Goal: Information Seeking & Learning: Learn about a topic

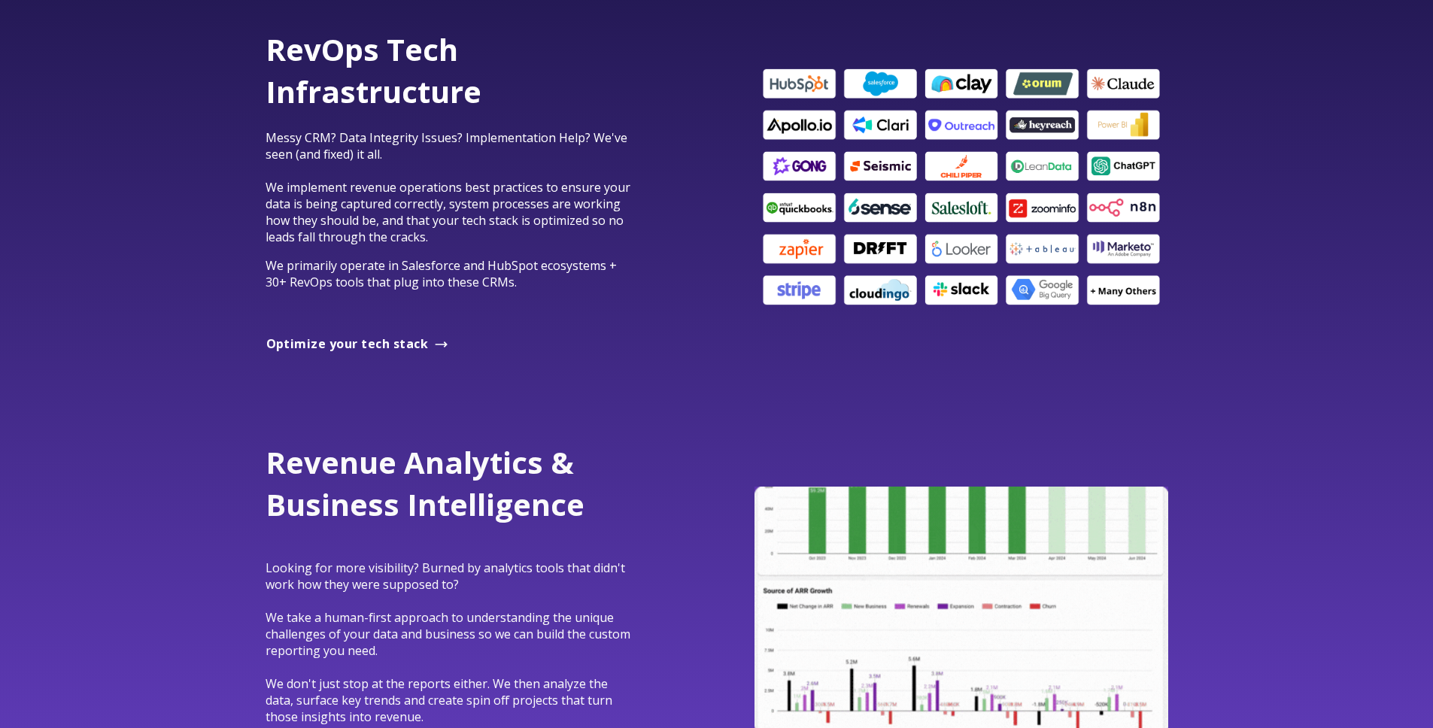
scroll to position [891, 0]
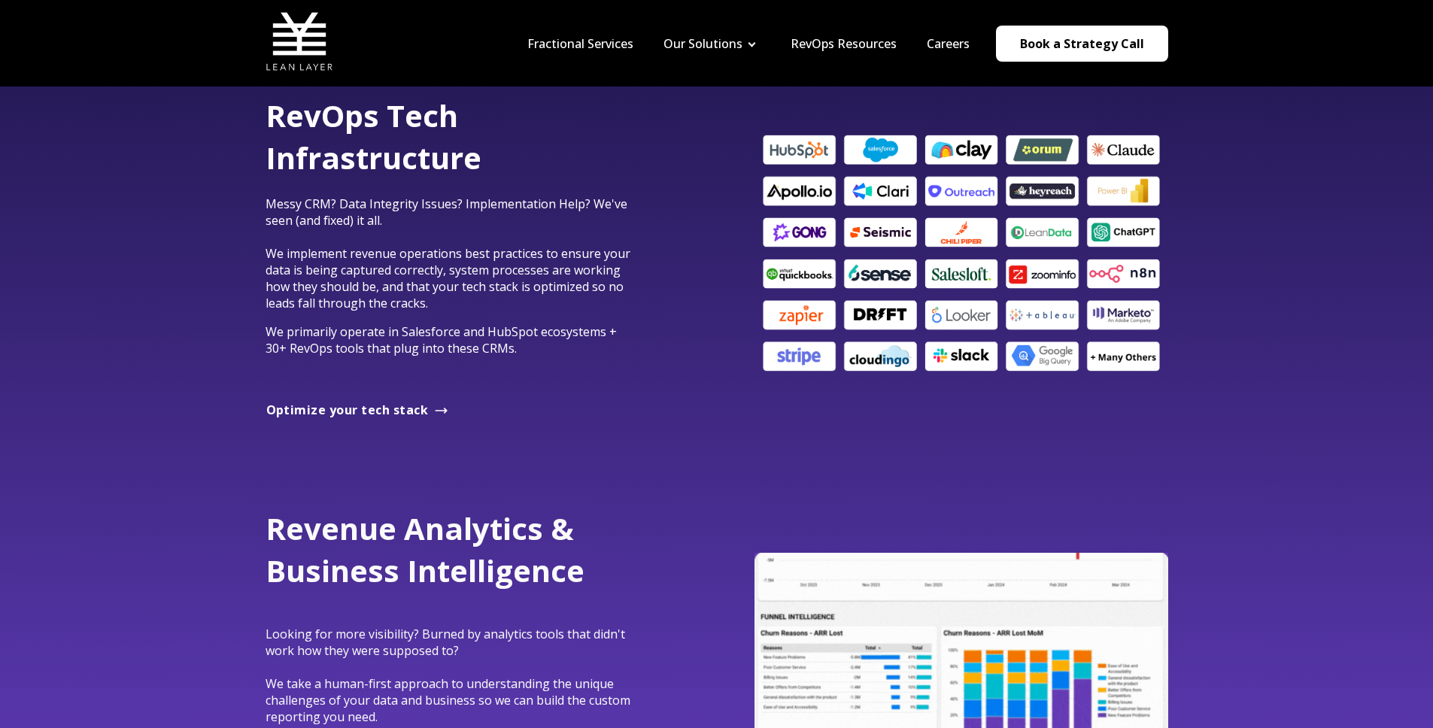
click at [415, 232] on p "Messy CRM? Data Integrity Issues? Implementation Help? We've seen (and fixed) i…" at bounding box center [452, 254] width 372 height 116
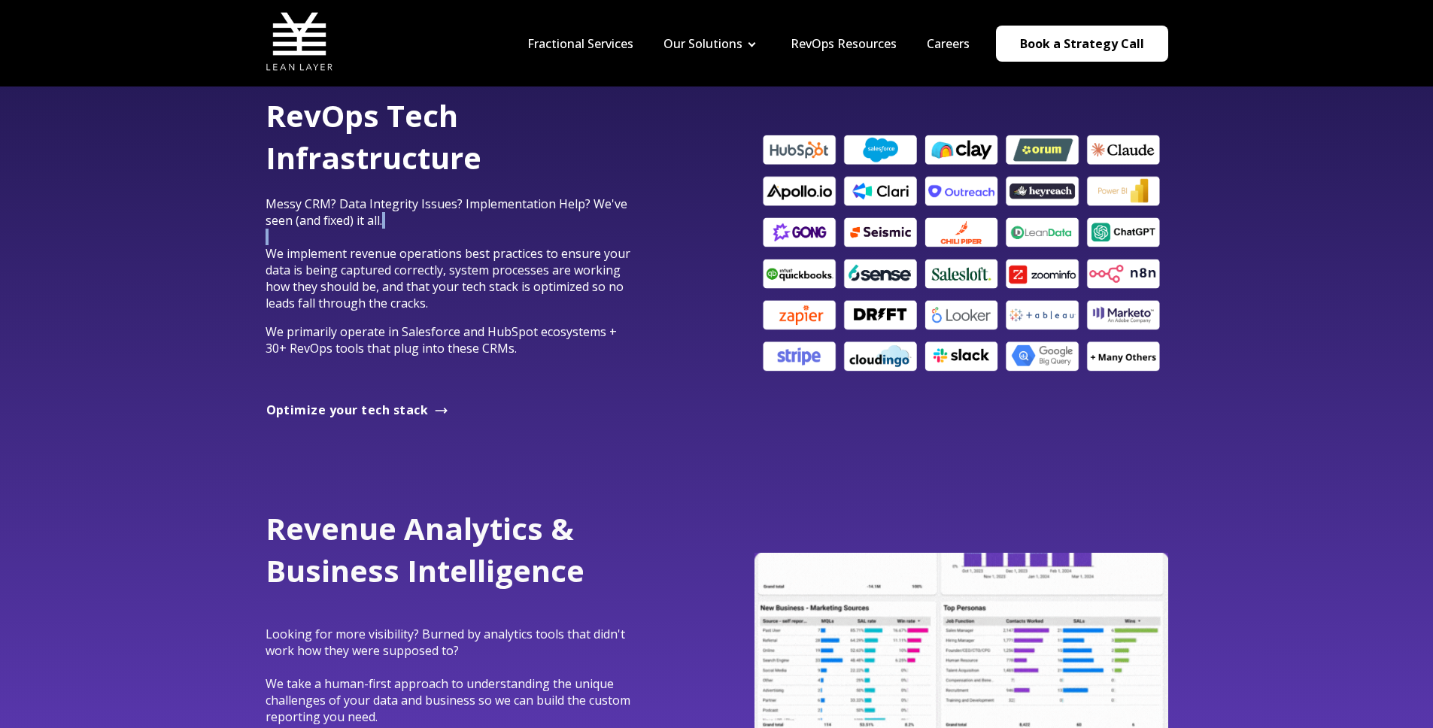
click at [415, 232] on p "Messy CRM? Data Integrity Issues? Implementation Help? We've seen (and fixed) i…" at bounding box center [452, 254] width 372 height 116
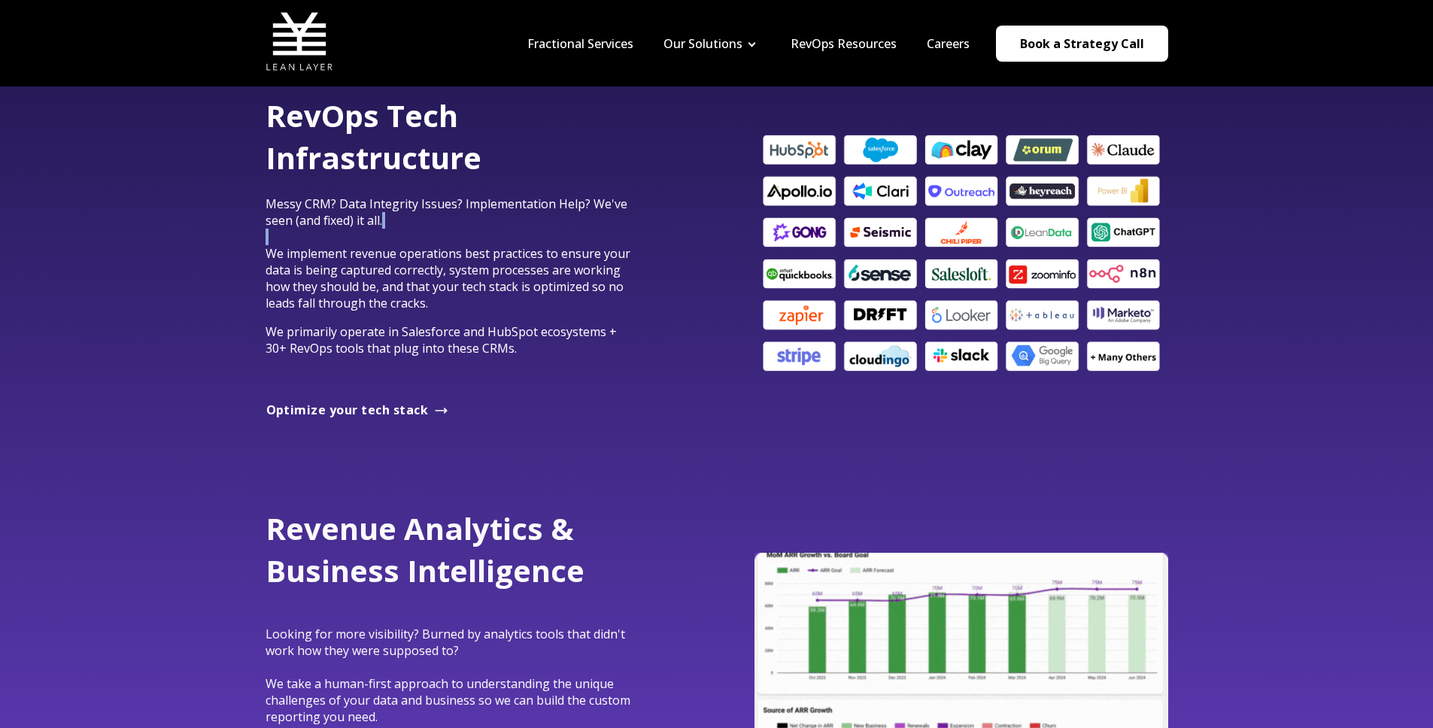
click at [415, 232] on p "Messy CRM? Data Integrity Issues? Implementation Help? We've seen (and fixed) i…" at bounding box center [452, 254] width 372 height 116
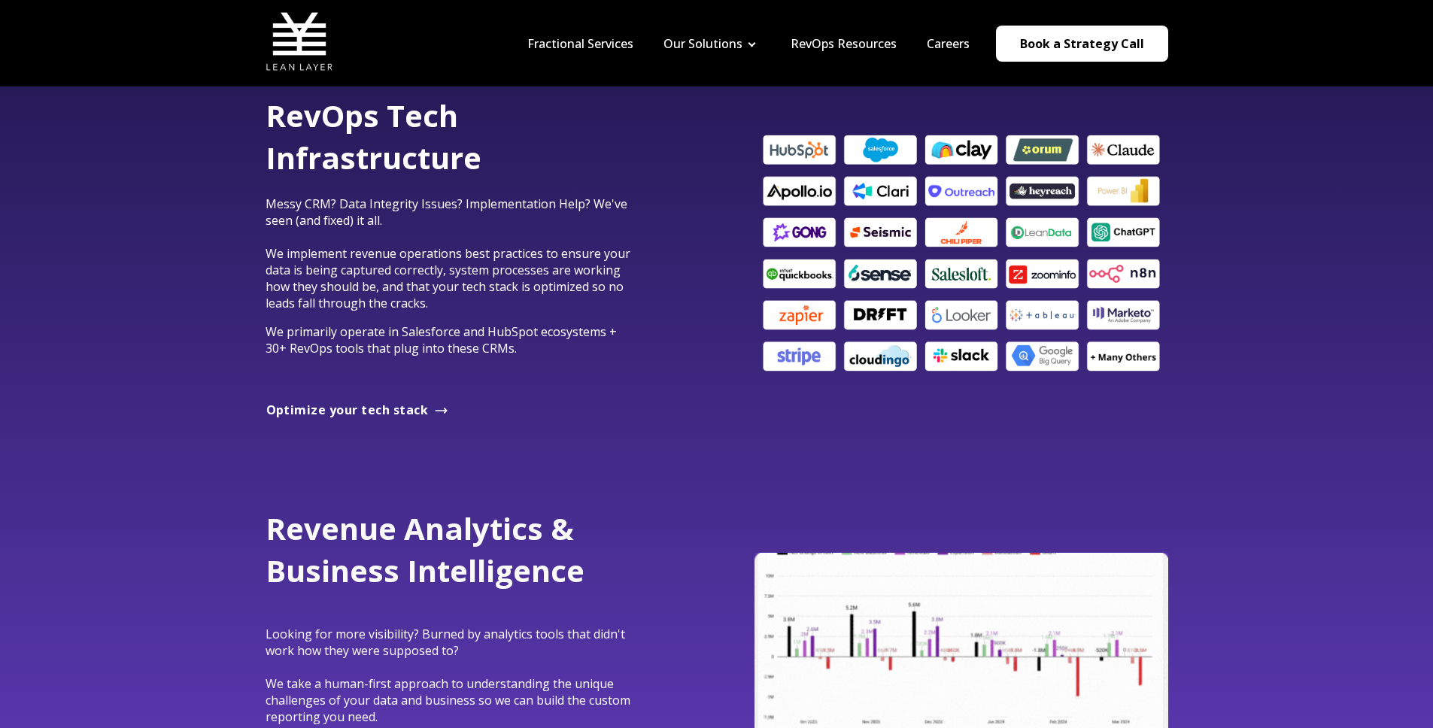
click at [416, 223] on p "Messy CRM? Data Integrity Issues? Implementation Help? We've seen (and fixed) i…" at bounding box center [452, 254] width 372 height 116
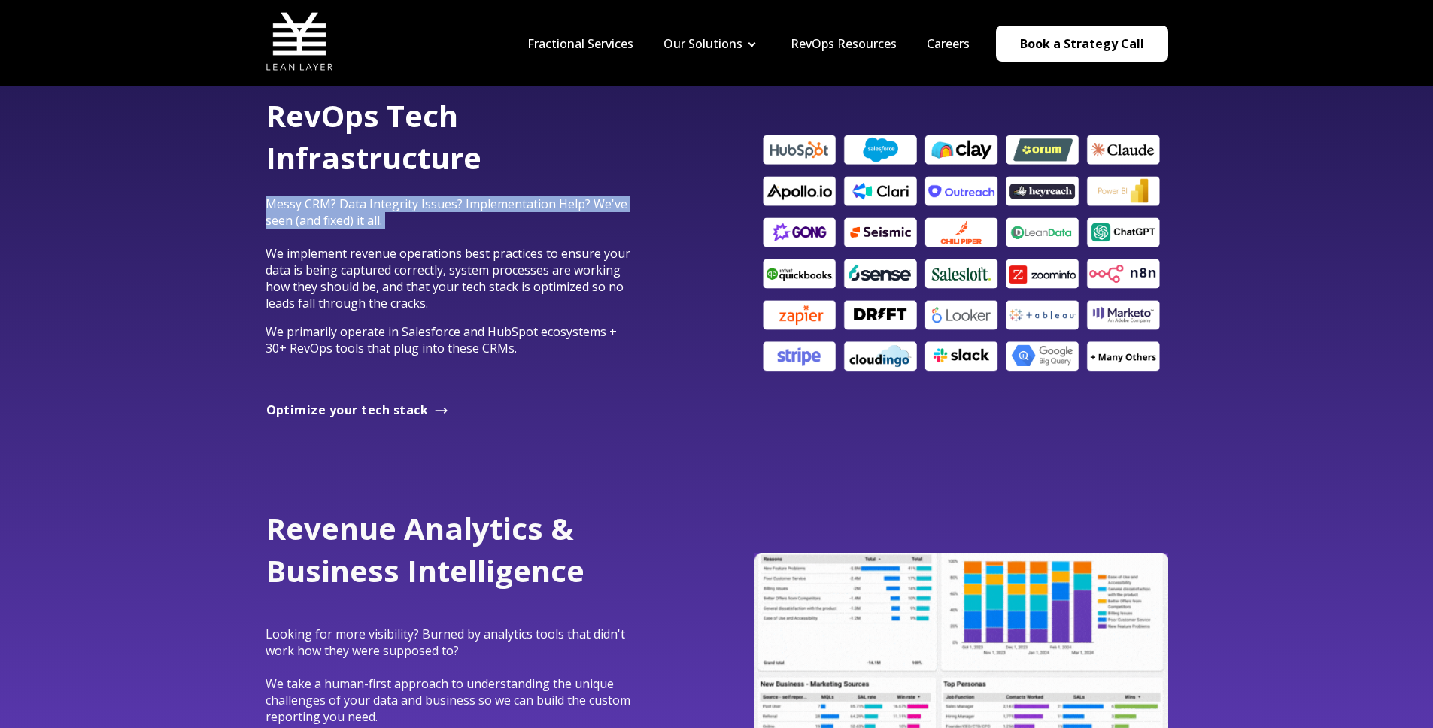
click at [416, 223] on p "Messy CRM? Data Integrity Issues? Implementation Help? We've seen (and fixed) i…" at bounding box center [452, 254] width 372 height 116
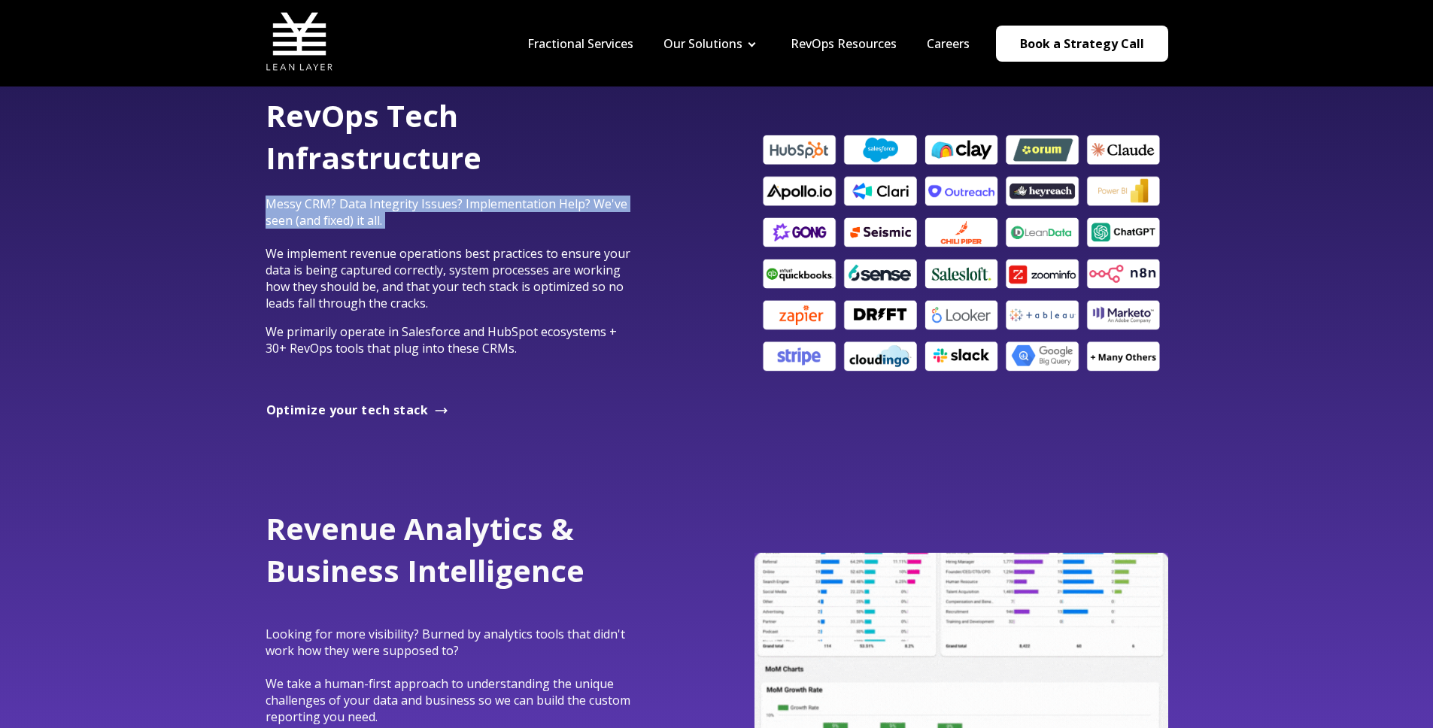
click at [416, 223] on p "Messy CRM? Data Integrity Issues? Implementation Help? We've seen (and fixed) i…" at bounding box center [452, 254] width 372 height 116
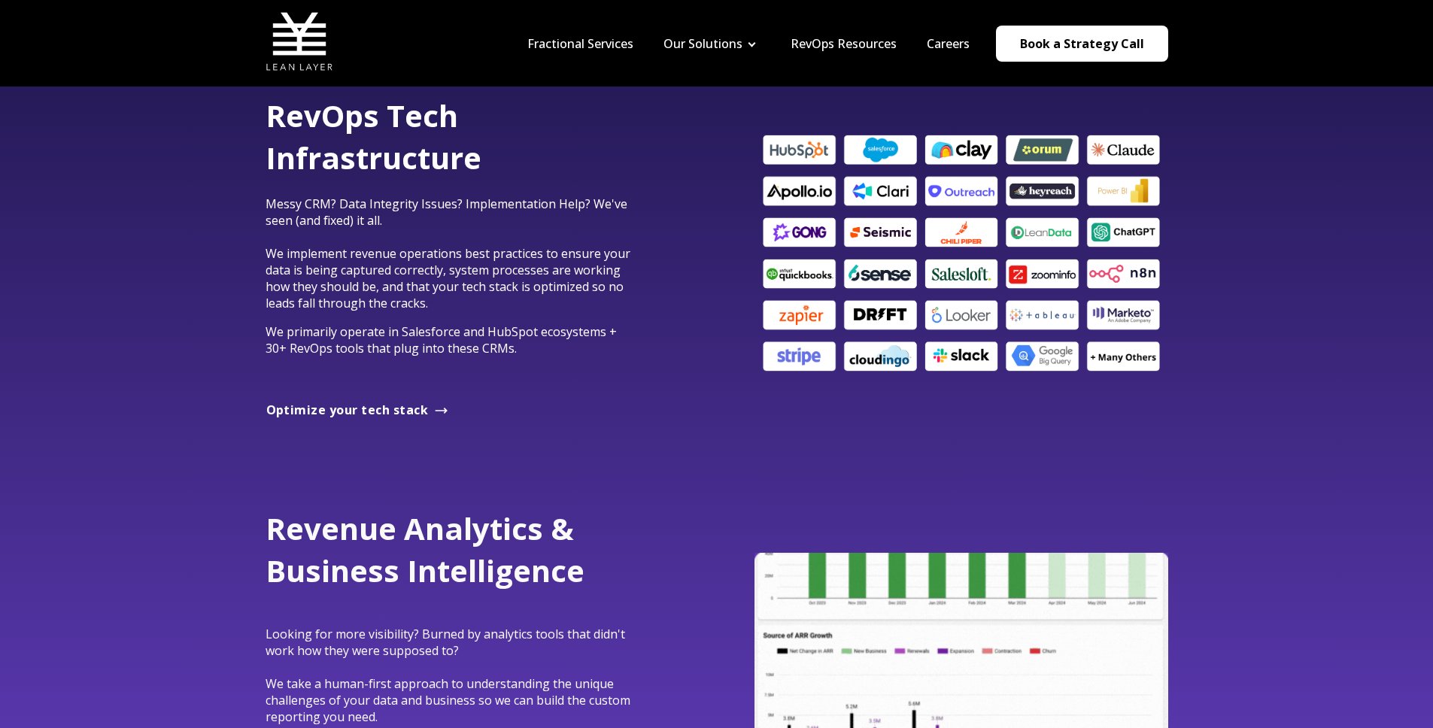
click at [433, 294] on span "Messy CRM? Data Integrity Issues? Implementation Help? We've seen (and fixed) i…" at bounding box center [448, 254] width 365 height 116
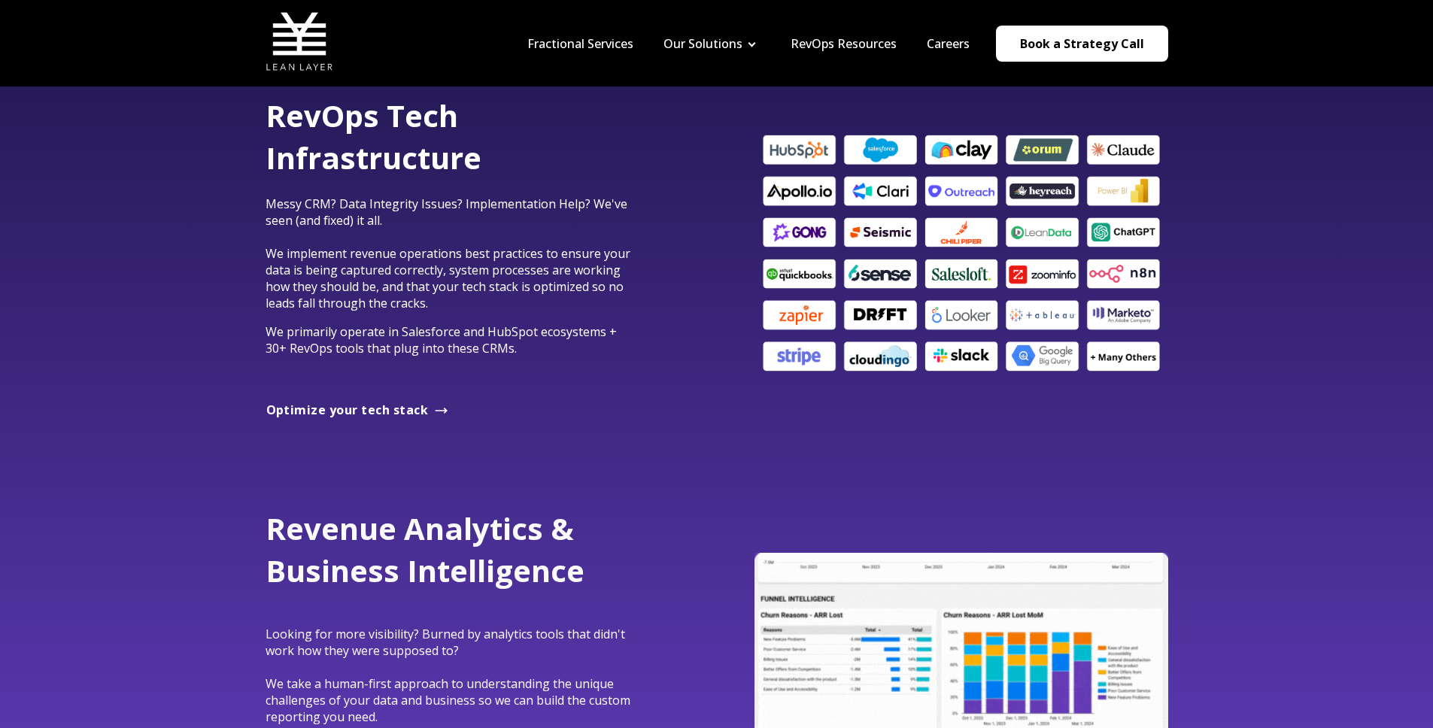
click at [596, 214] on p "Messy CRM? Data Integrity Issues? Implementation Help? We've seen (and fixed) i…" at bounding box center [452, 254] width 372 height 116
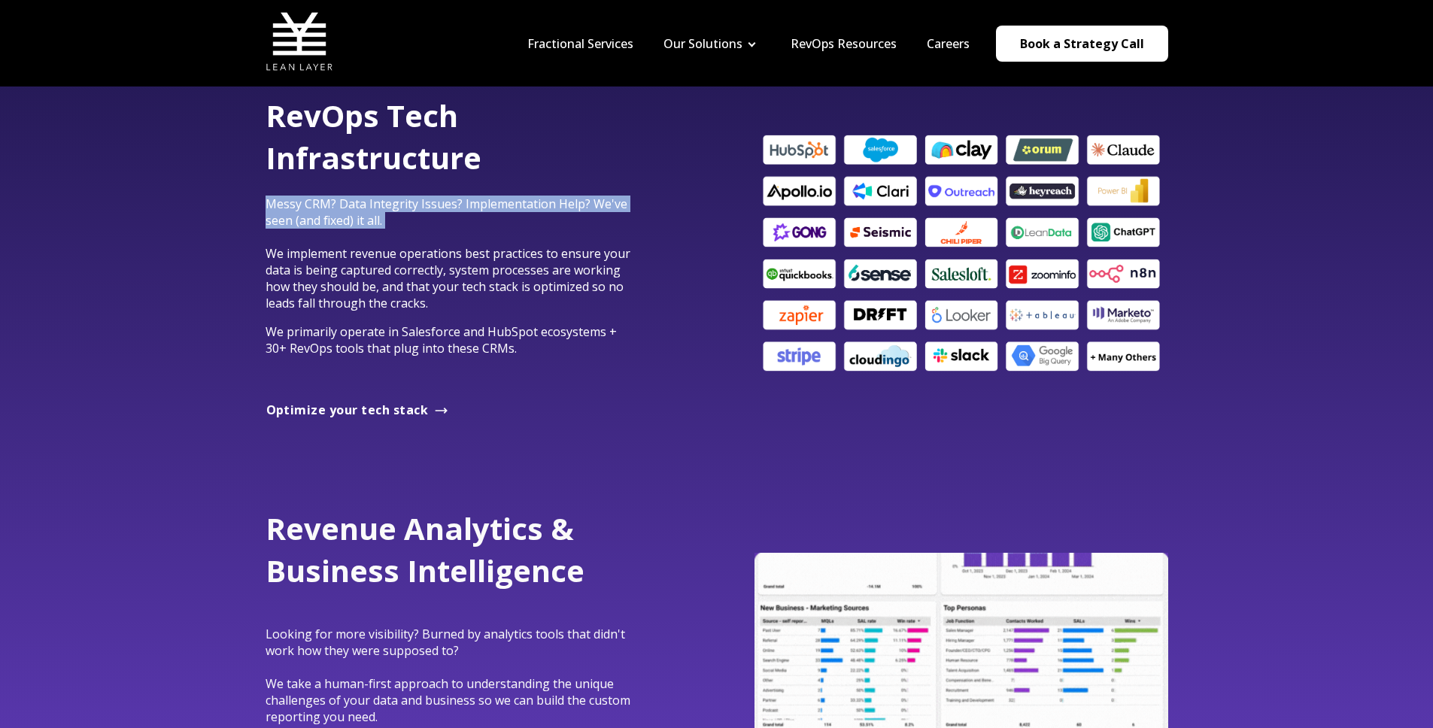
click at [596, 214] on p "Messy CRM? Data Integrity Issues? Implementation Help? We've seen (and fixed) i…" at bounding box center [452, 254] width 372 height 116
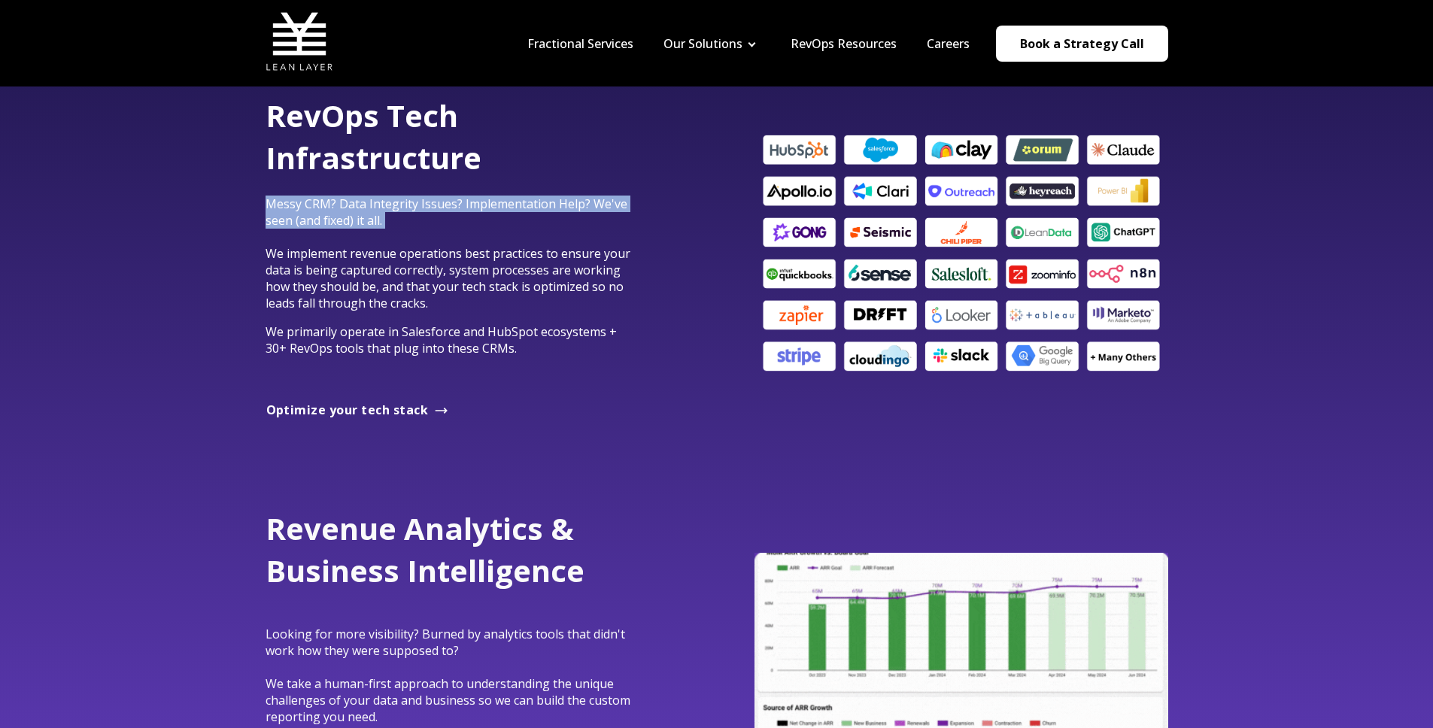
click at [596, 214] on p "Messy CRM? Data Integrity Issues? Implementation Help? We've seen (and fixed) i…" at bounding box center [452, 254] width 372 height 116
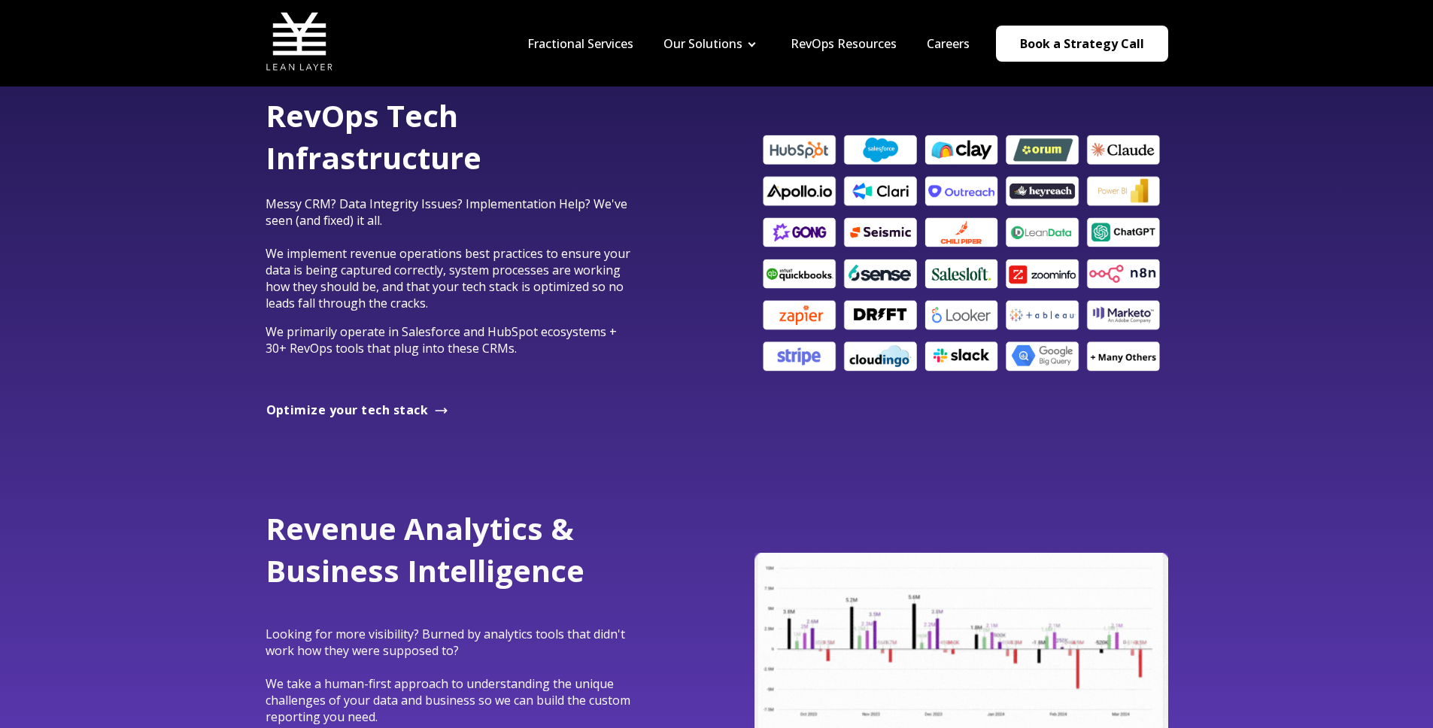
click at [552, 298] on p "Messy CRM? Data Integrity Issues? Implementation Help? We've seen (and fixed) i…" at bounding box center [452, 254] width 372 height 116
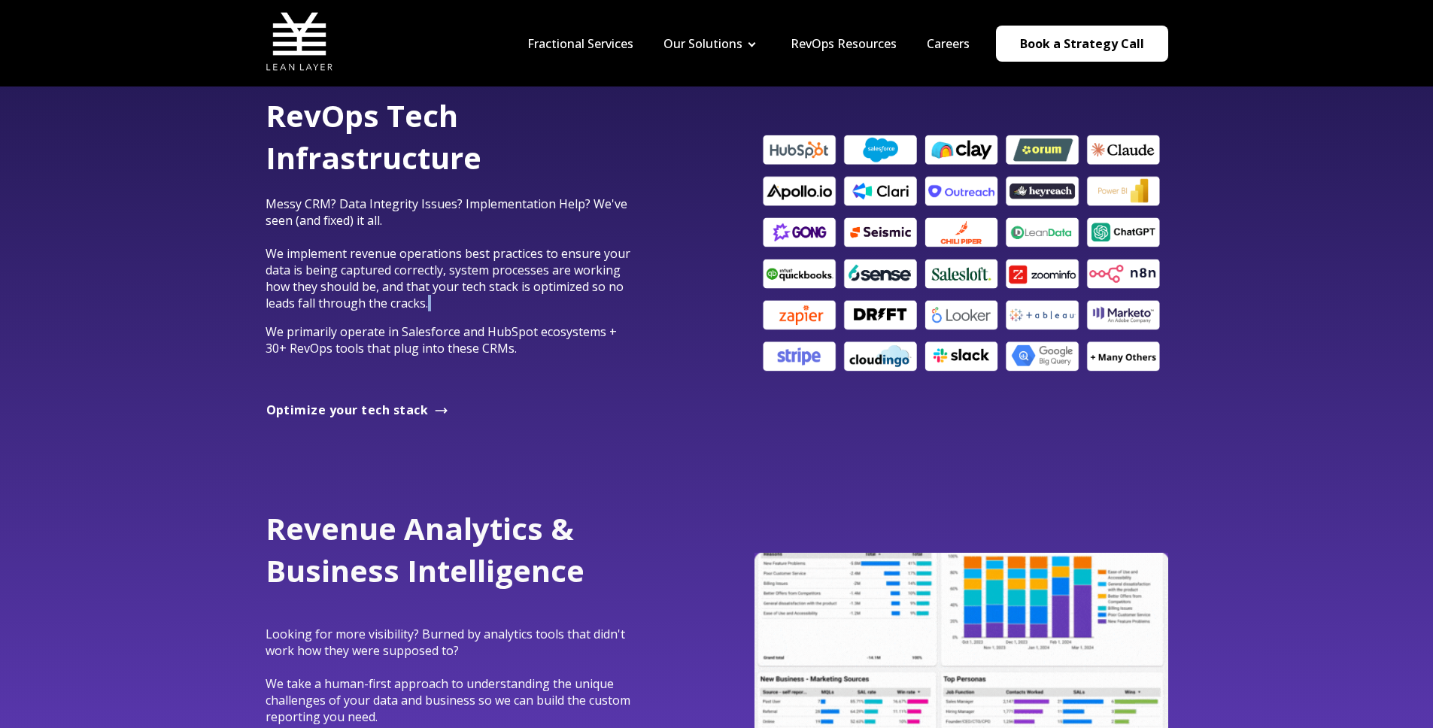
click at [552, 298] on p "Messy CRM? Data Integrity Issues? Implementation Help? We've seen (and fixed) i…" at bounding box center [452, 254] width 372 height 116
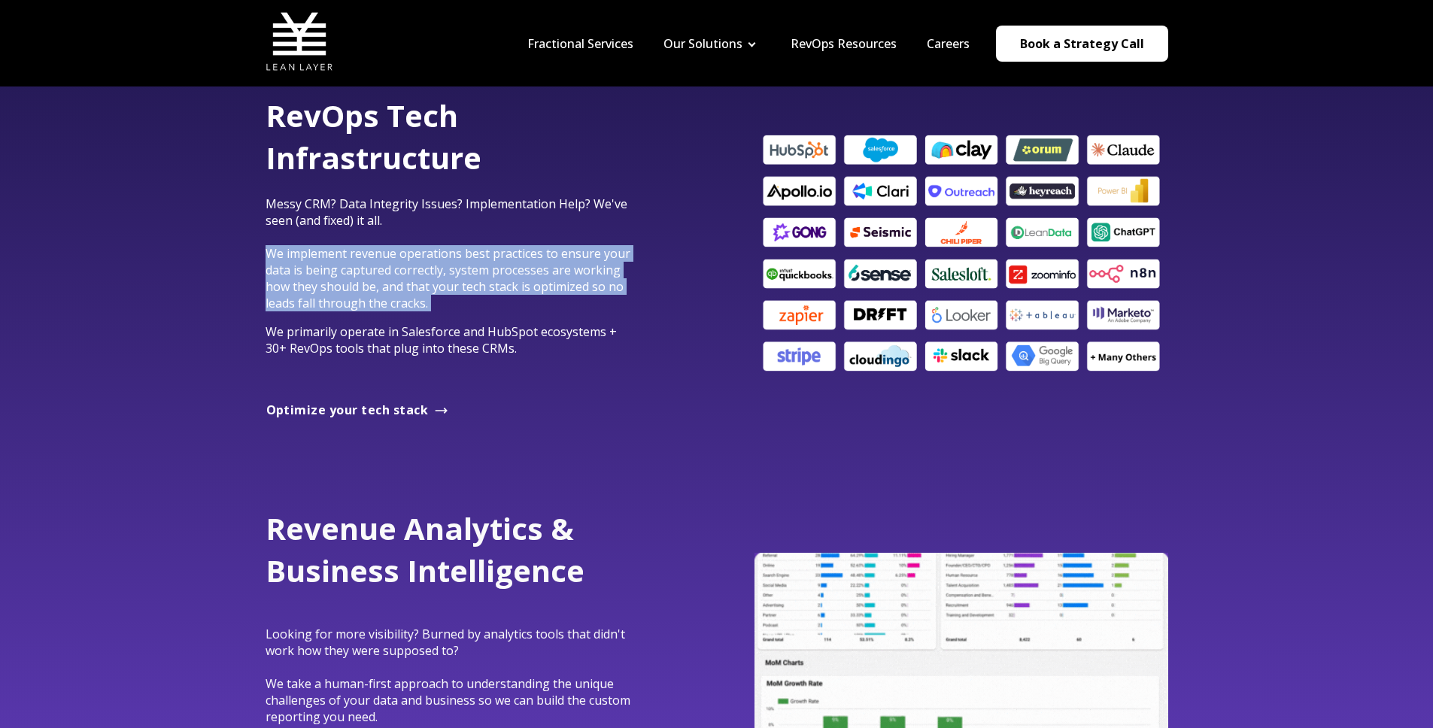
click at [552, 298] on p "Messy CRM? Data Integrity Issues? Implementation Help? We've seen (and fixed) i…" at bounding box center [452, 254] width 372 height 116
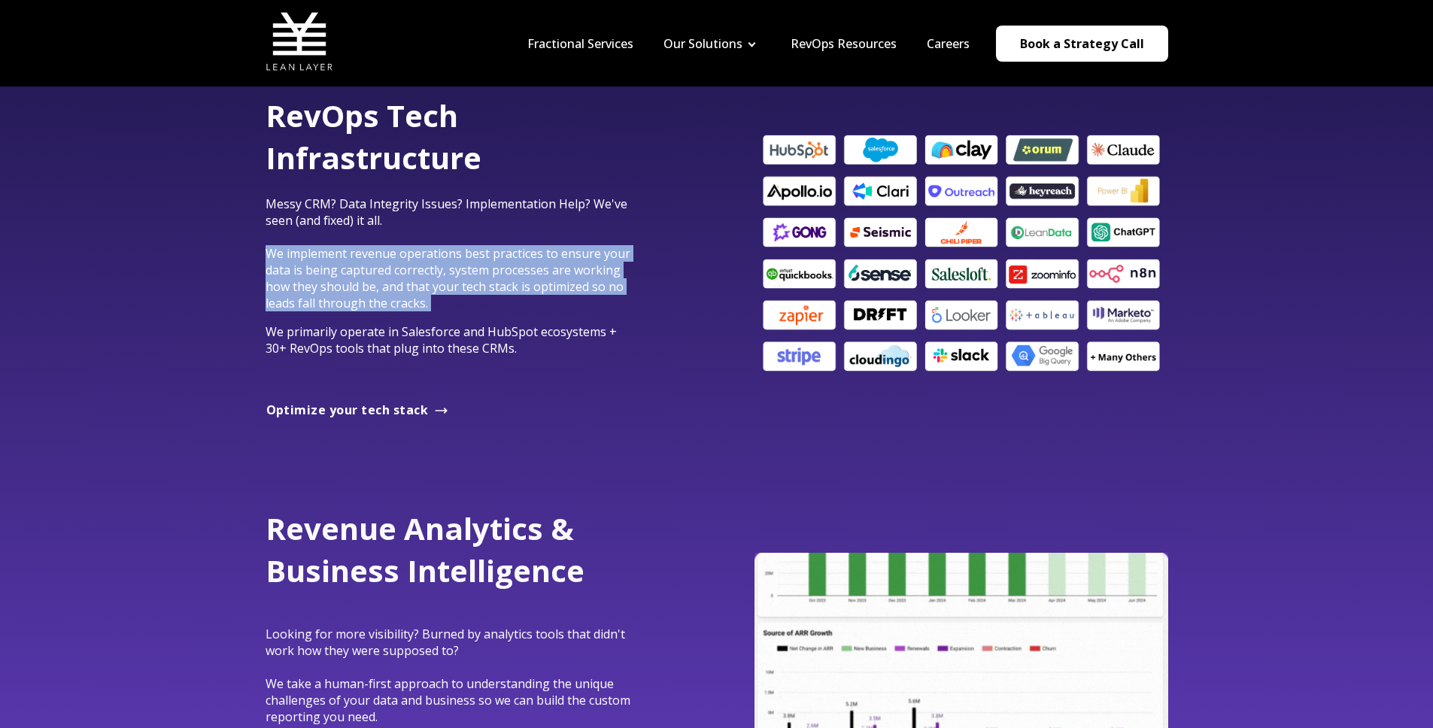
click at [527, 317] on div "RevOps Tech Infrastructure Messy CRM? Data Integrity Issues? Implementation Hel…" at bounding box center [452, 240] width 372 height 290
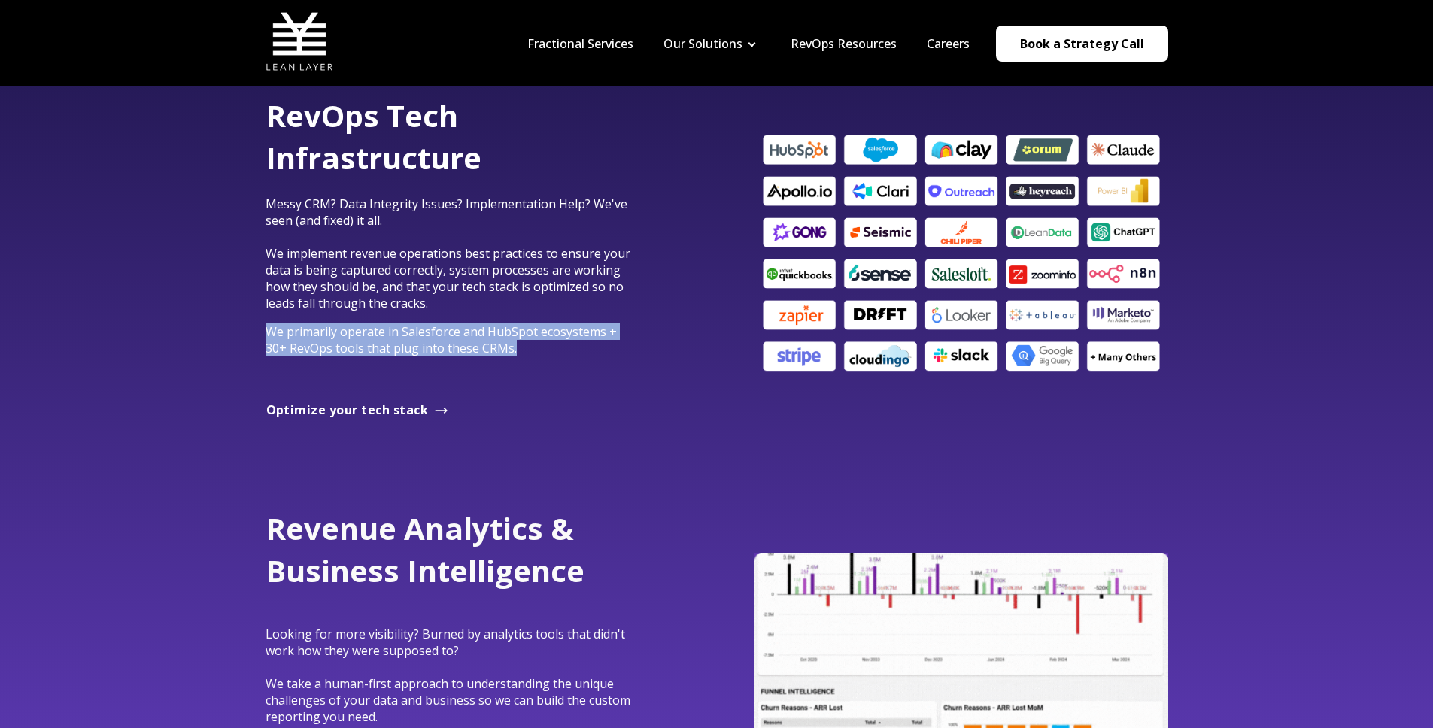
drag, startPoint x: 514, startPoint y: 350, endPoint x: 520, endPoint y: 315, distance: 35.1
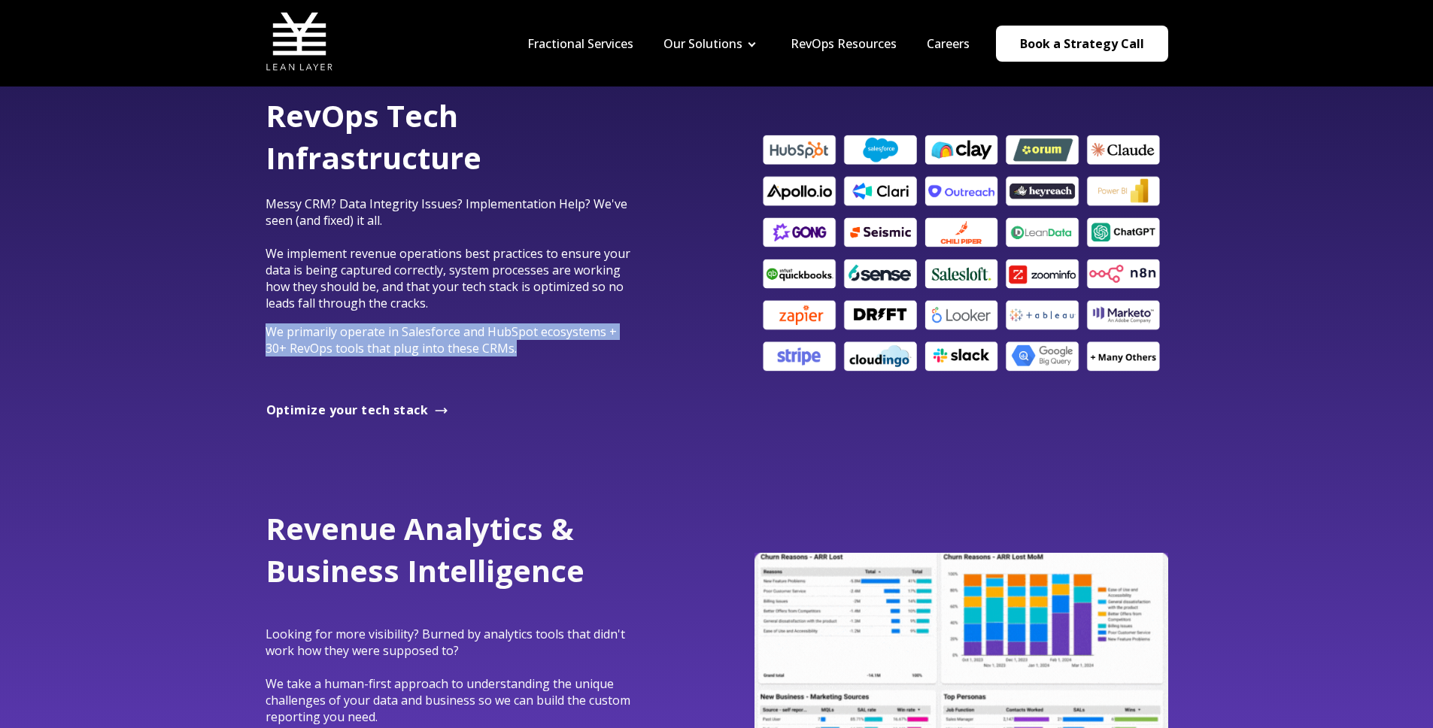
click at [520, 315] on div "RevOps Tech Infrastructure Messy CRM? Data Integrity Issues? Implementation Hel…" at bounding box center [452, 240] width 372 height 290
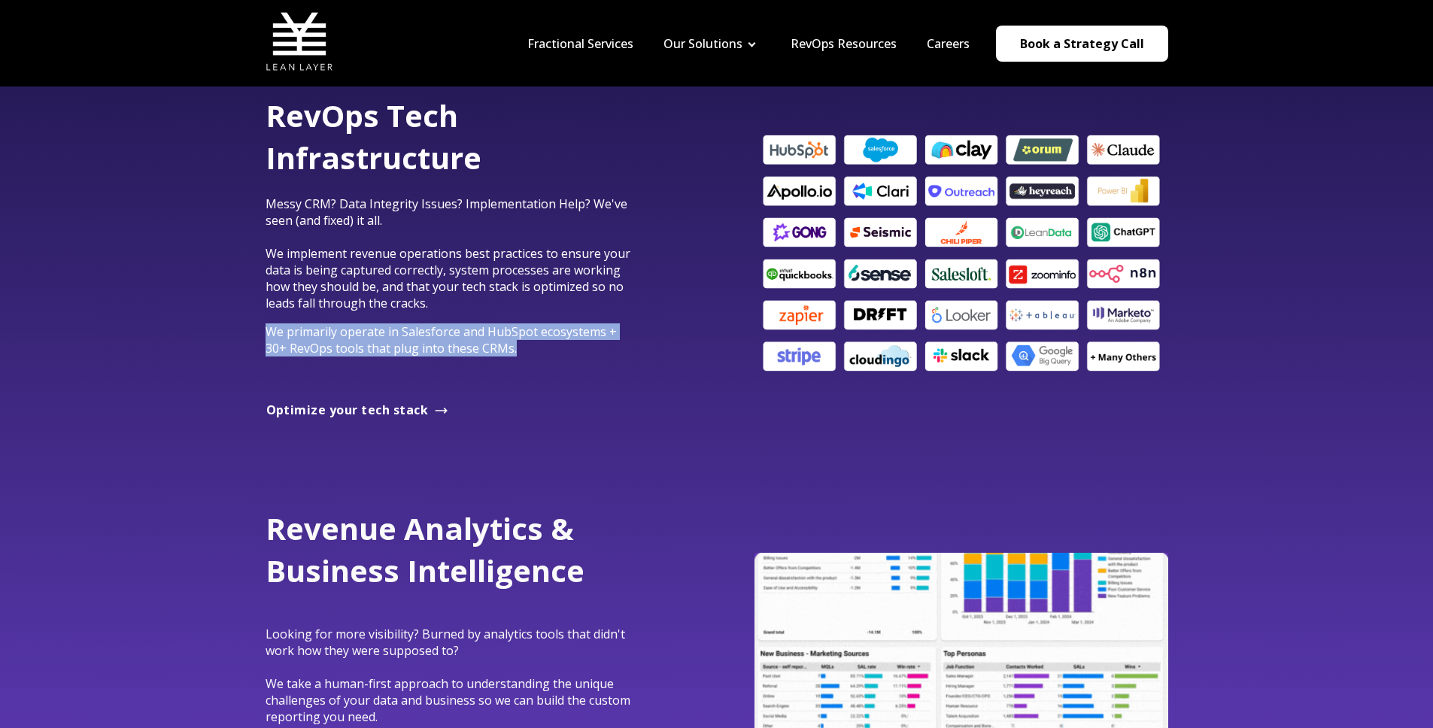
click at [520, 315] on div "RevOps Tech Infrastructure Messy CRM? Data Integrity Issues? Implementation Hel…" at bounding box center [452, 240] width 372 height 290
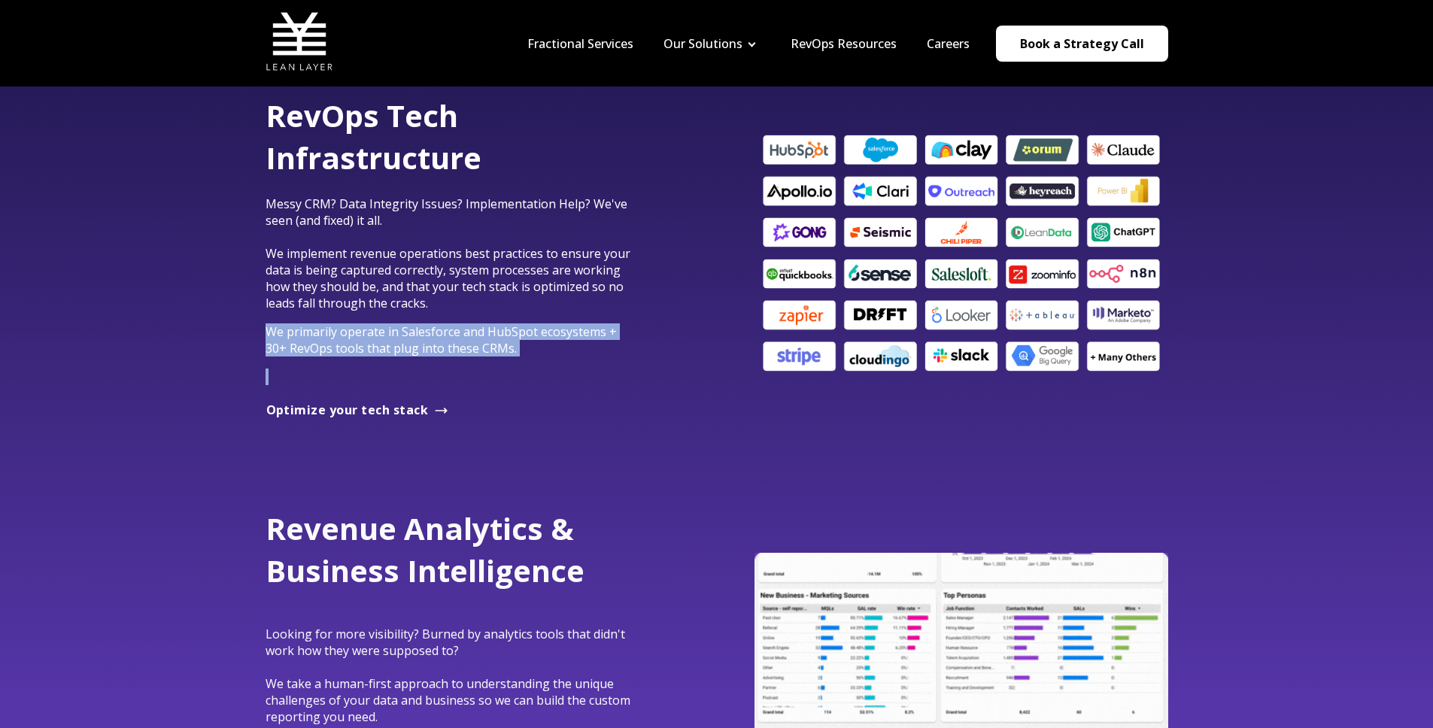
drag, startPoint x: 520, startPoint y: 315, endPoint x: 534, endPoint y: 365, distance: 51.7
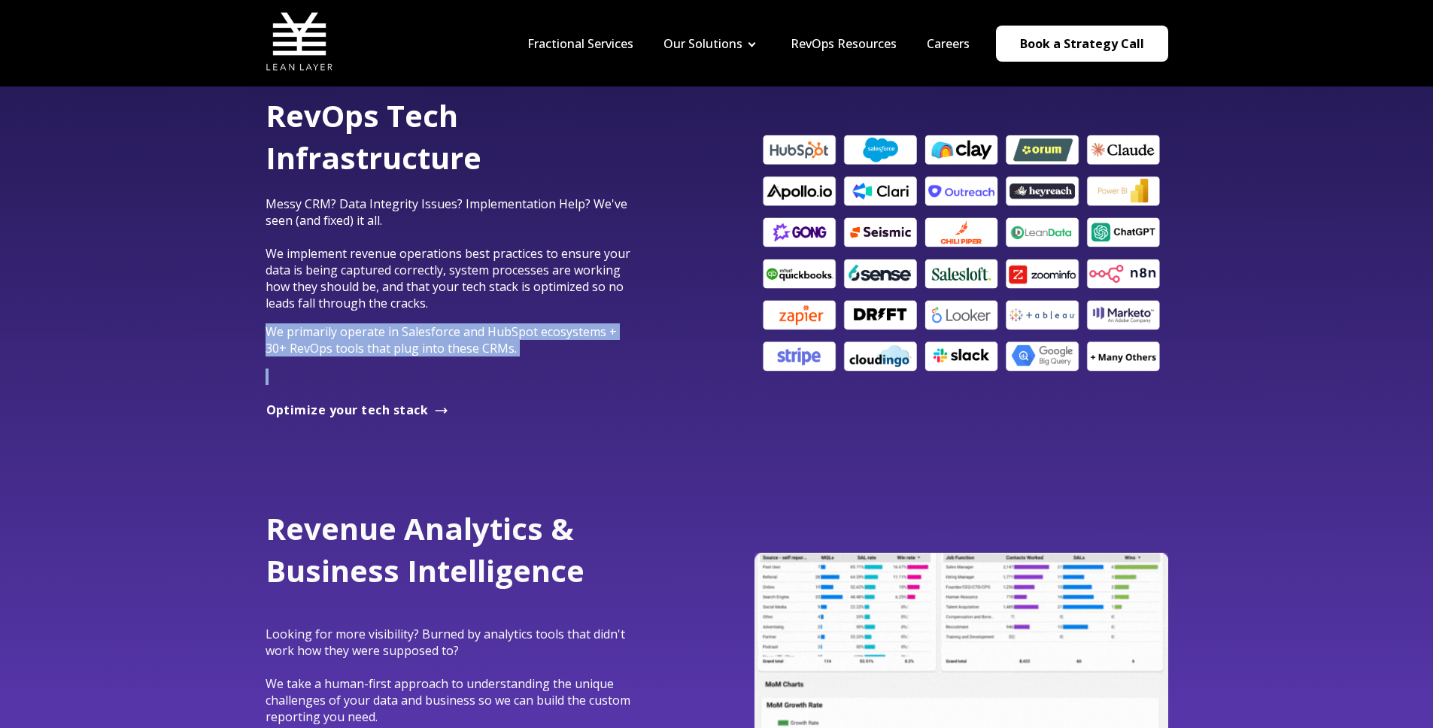
click at [534, 365] on div "RevOps Tech Infrastructure Messy CRM? Data Integrity Issues? Implementation Hel…" at bounding box center [452, 240] width 372 height 290
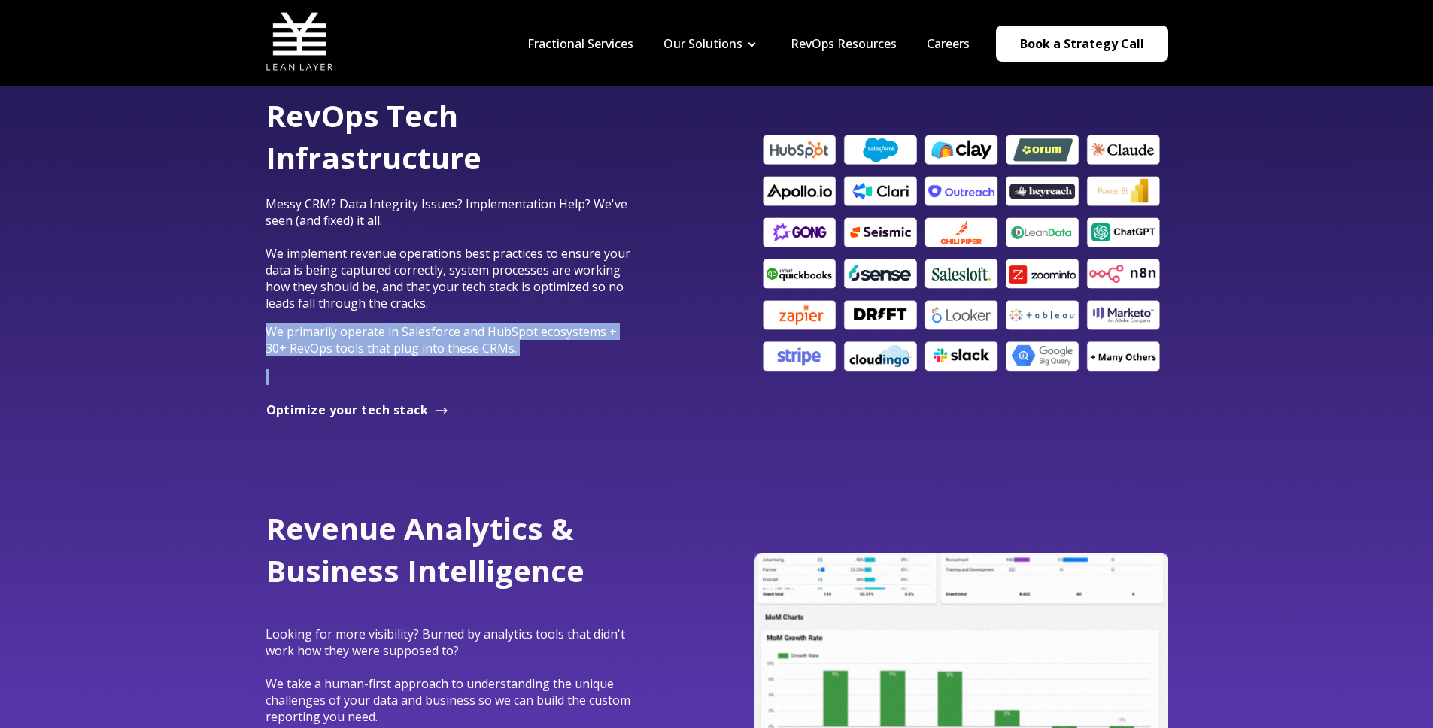
click at [534, 365] on div "RevOps Tech Infrastructure Messy CRM? Data Integrity Issues? Implementation Hel…" at bounding box center [452, 240] width 372 height 290
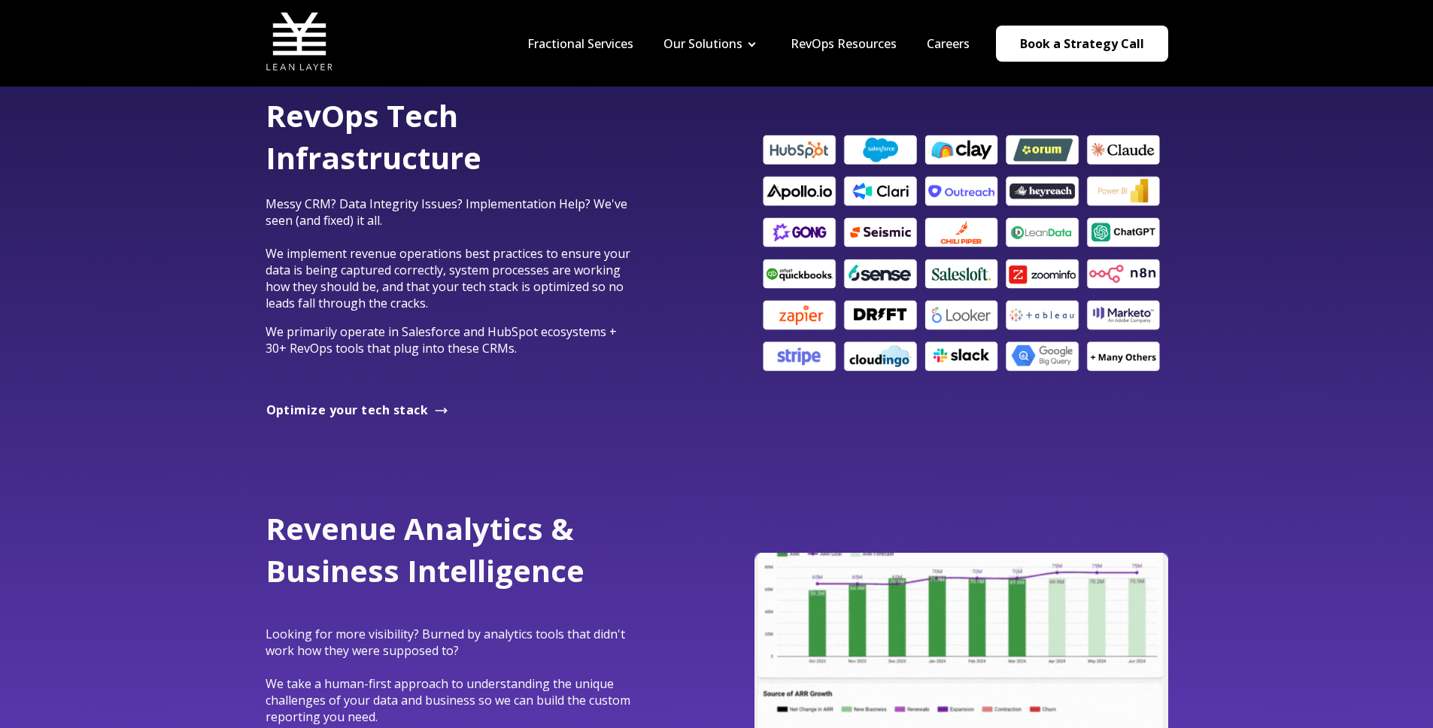
click at [528, 370] on p at bounding box center [452, 377] width 372 height 17
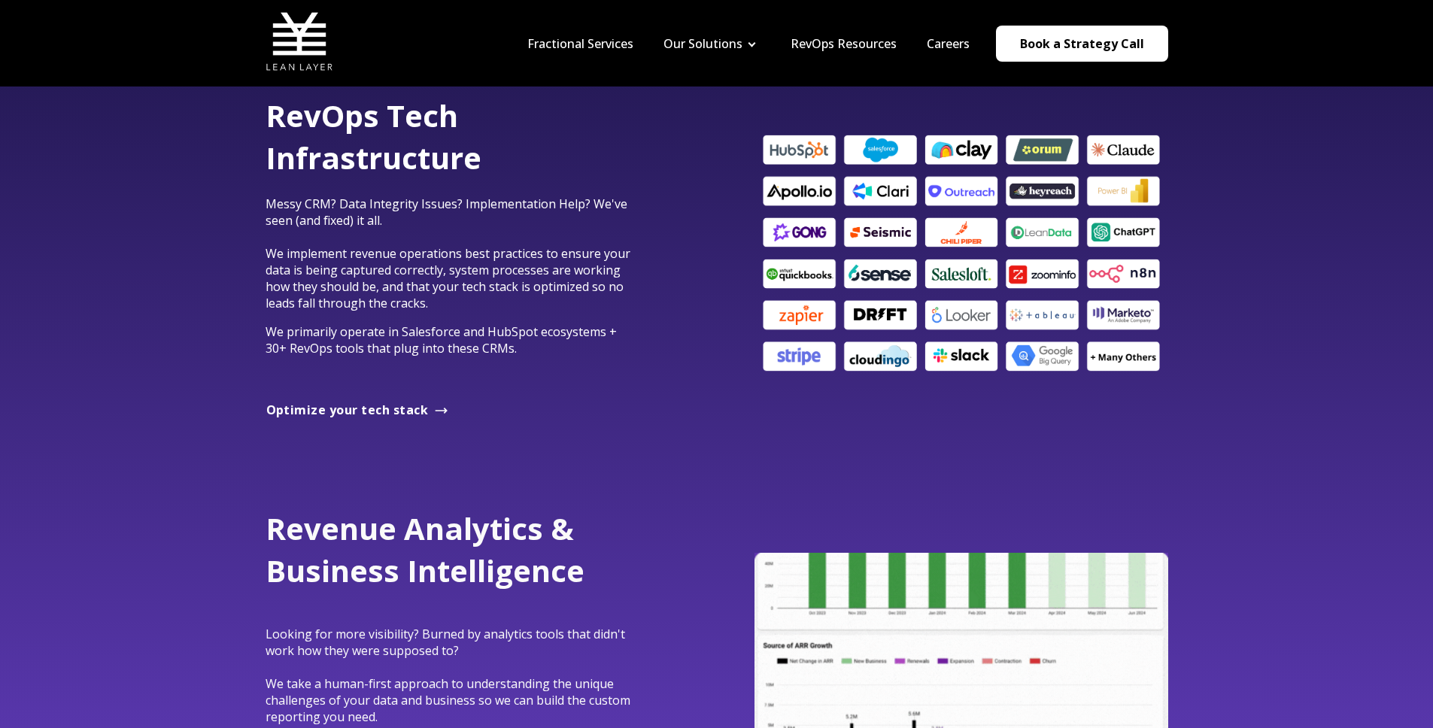
click at [539, 346] on p "We primarily operate in Salesforce and HubSpot ecosystems + 30+ RevOps tools th…" at bounding box center [452, 340] width 372 height 33
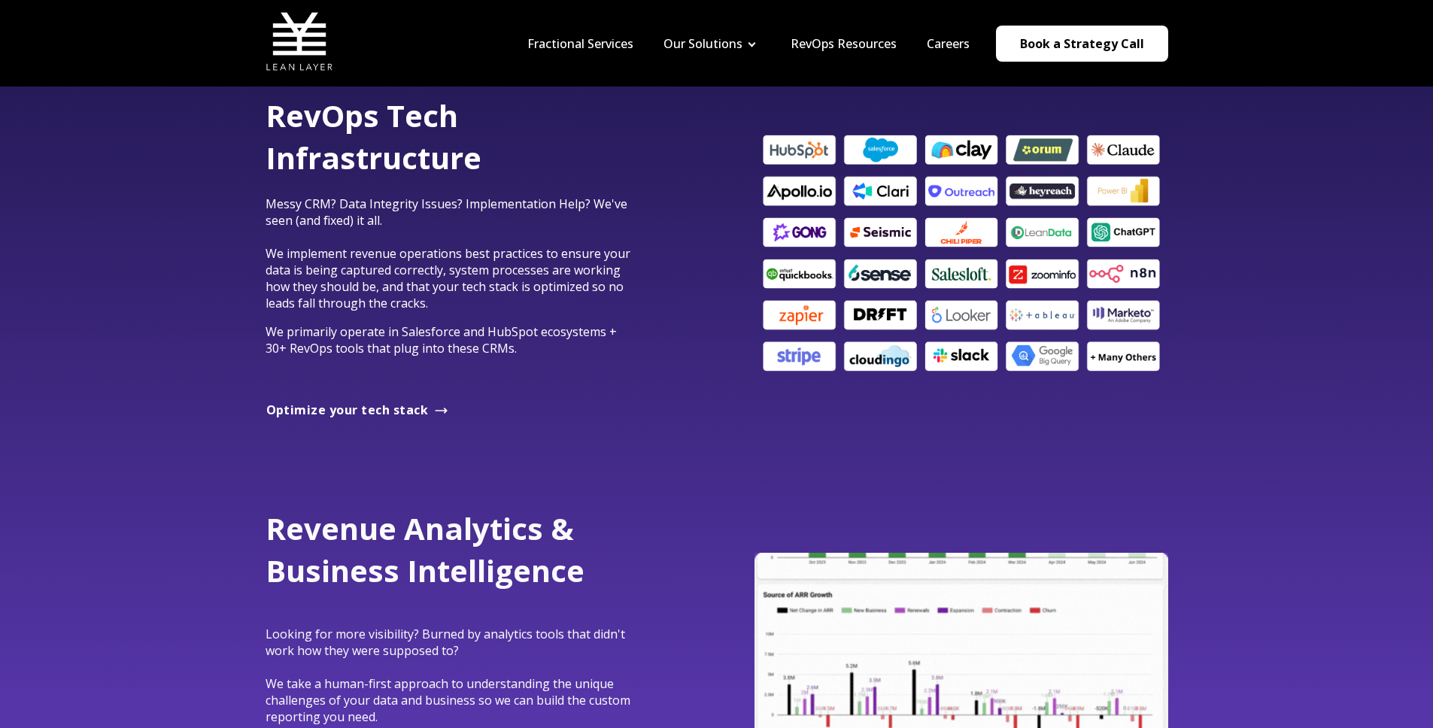
click at [539, 346] on p "We primarily operate in Salesforce and HubSpot ecosystems + 30+ RevOps tools th…" at bounding box center [452, 340] width 372 height 33
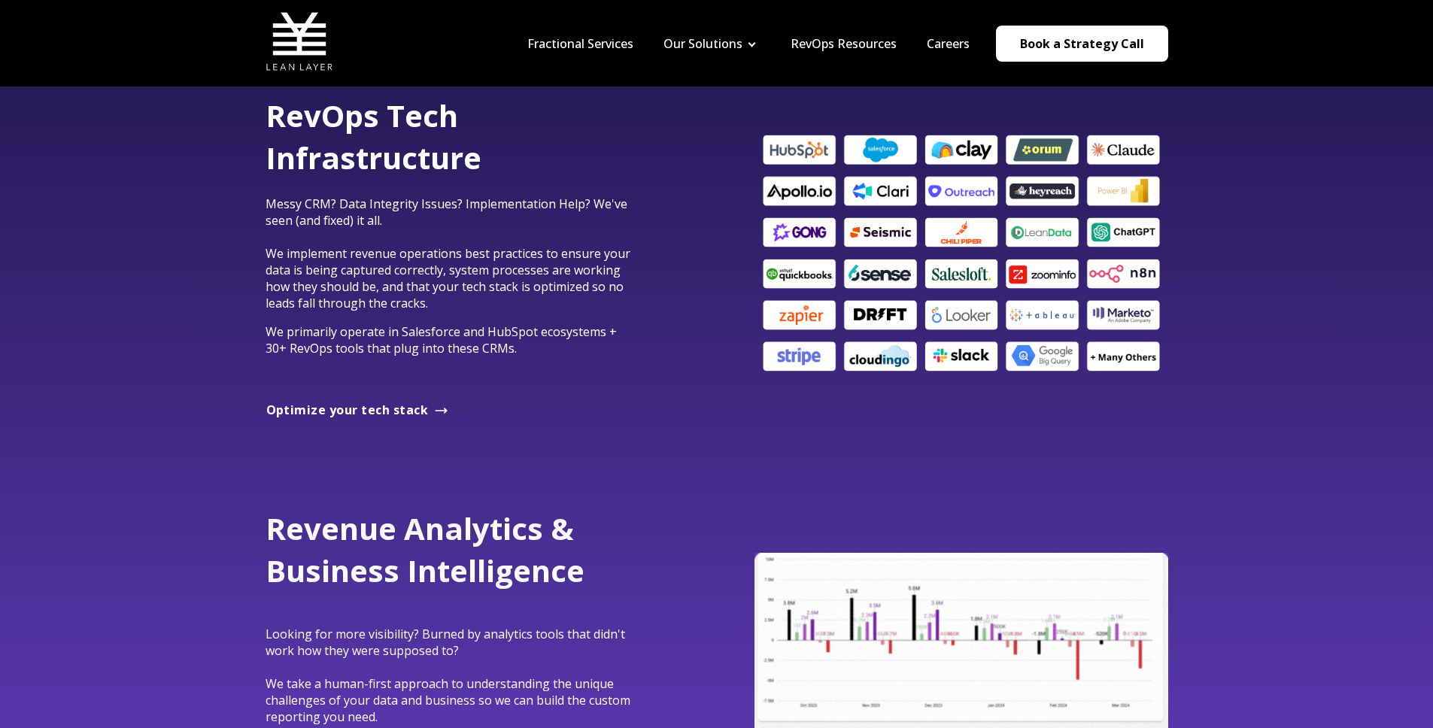
click at [532, 373] on p at bounding box center [452, 377] width 372 height 17
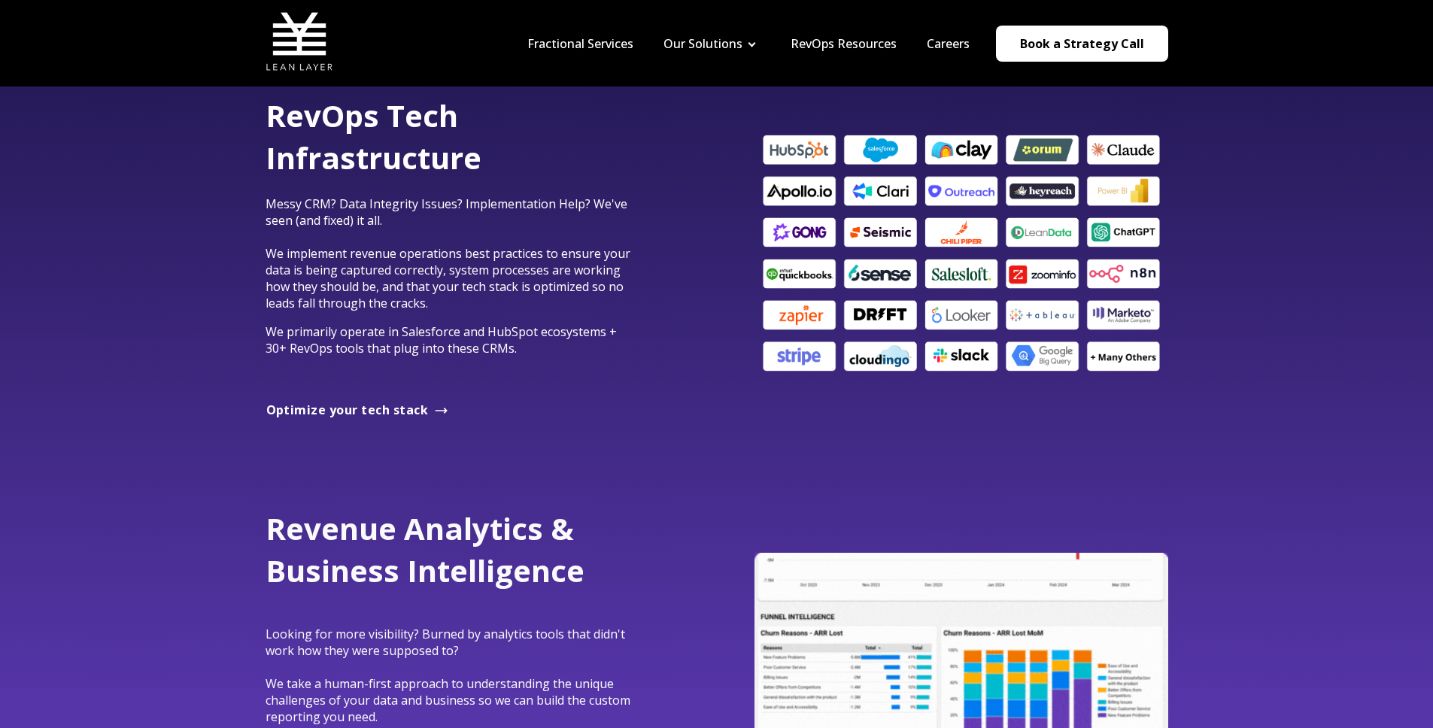
click at [494, 415] on div "Optimize your tech stack" at bounding box center [451, 410] width 387 height 17
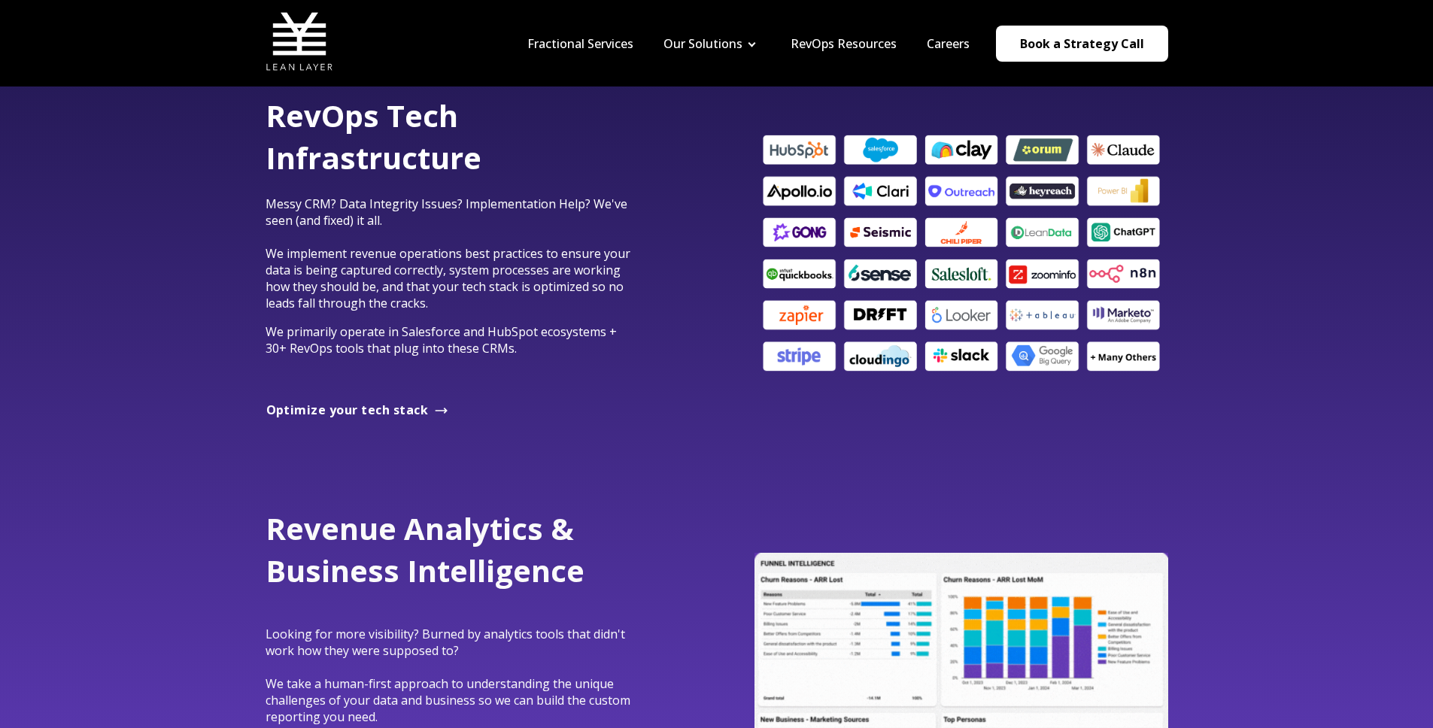
click at [275, 252] on span "Messy CRM? Data Integrity Issues? Implementation Help? We've seen (and fixed) i…" at bounding box center [448, 254] width 365 height 116
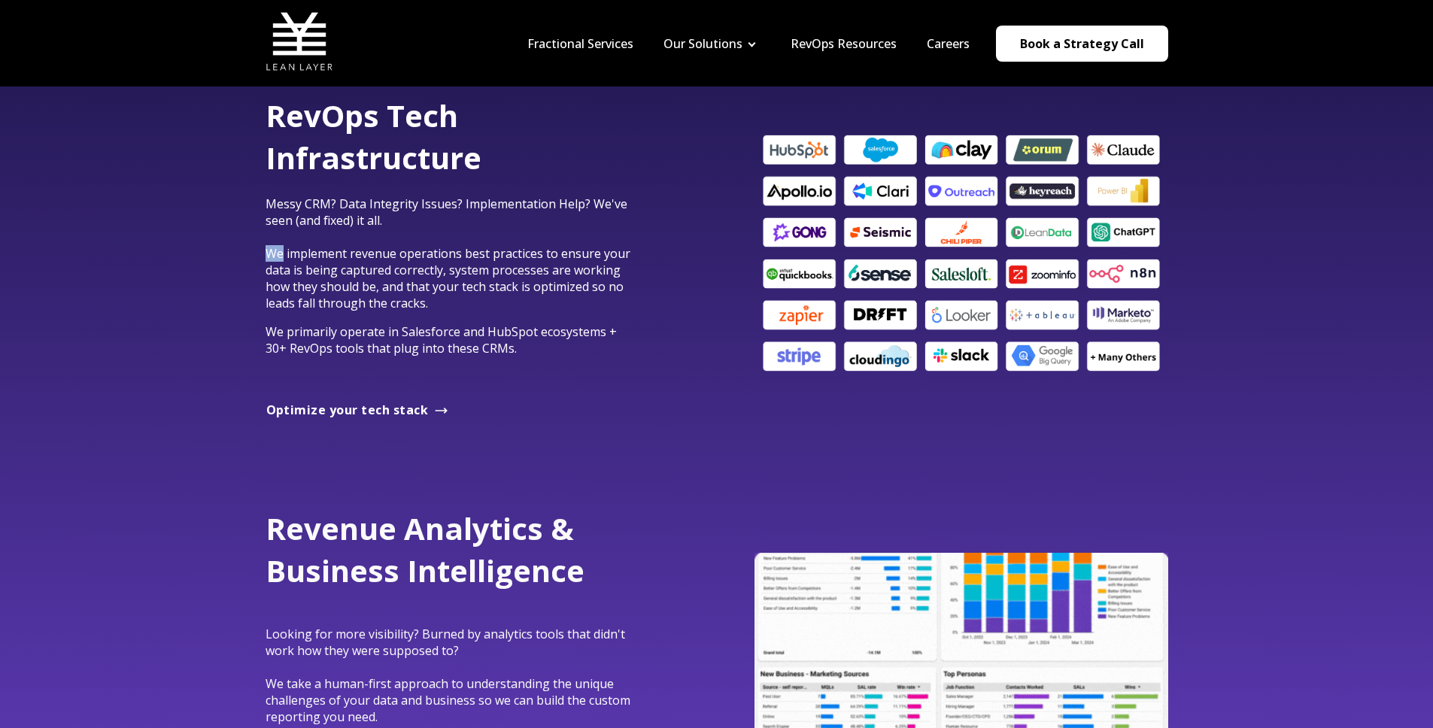
click at [275, 252] on span "Messy CRM? Data Integrity Issues? Implementation Help? We've seen (and fixed) i…" at bounding box center [448, 254] width 365 height 116
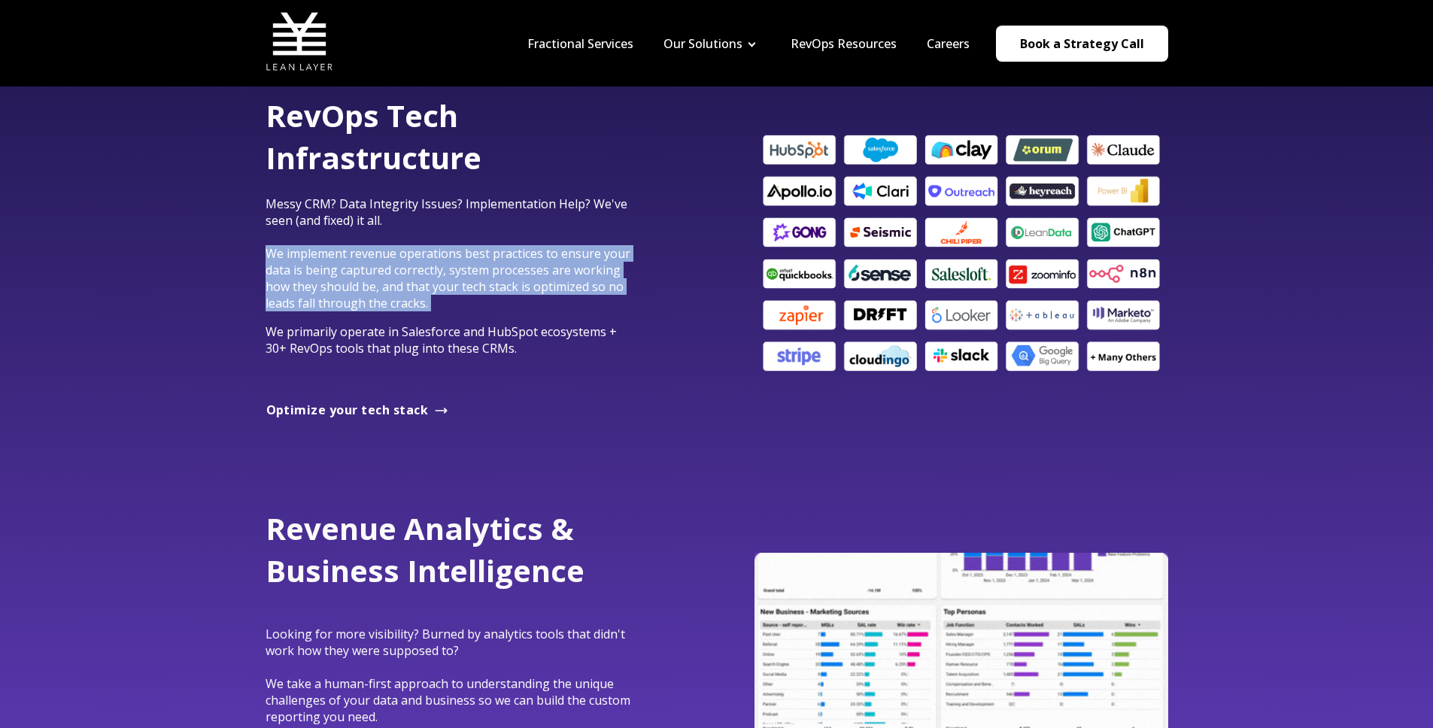
click at [275, 252] on span "Messy CRM? Data Integrity Issues? Implementation Help? We've seen (and fixed) i…" at bounding box center [448, 254] width 365 height 116
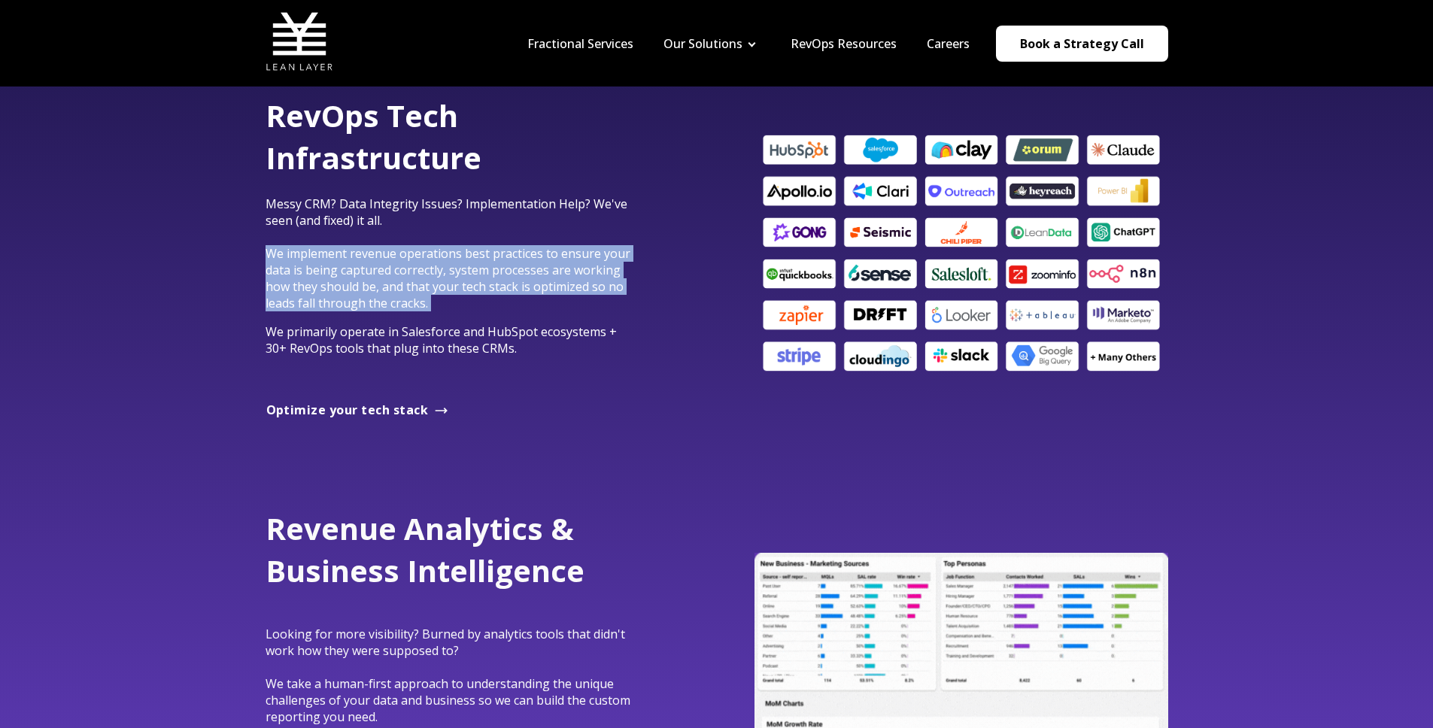
click at [449, 314] on div "RevOps Tech Infrastructure Messy CRM? Data Integrity Issues? Implementation Hel…" at bounding box center [452, 240] width 372 height 290
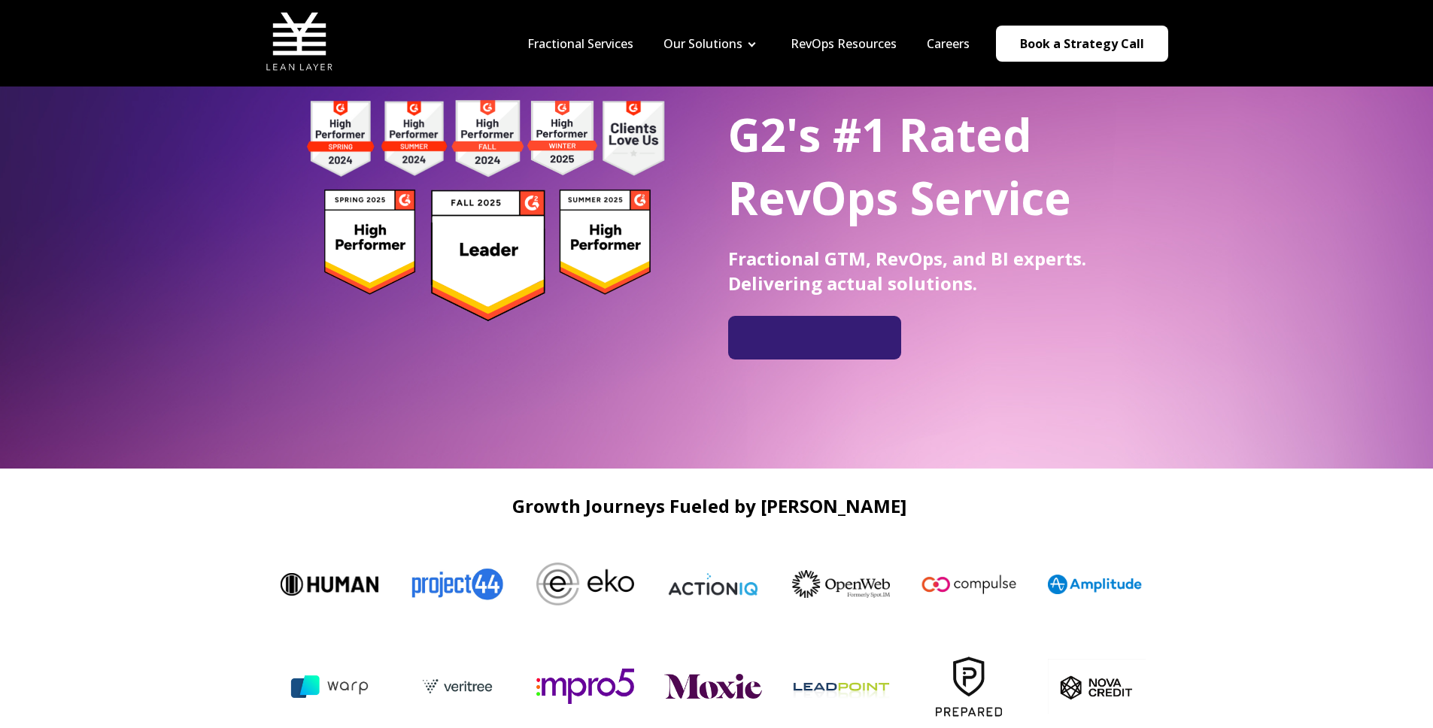
scroll to position [0, 0]
